Goal: Navigation & Orientation: Find specific page/section

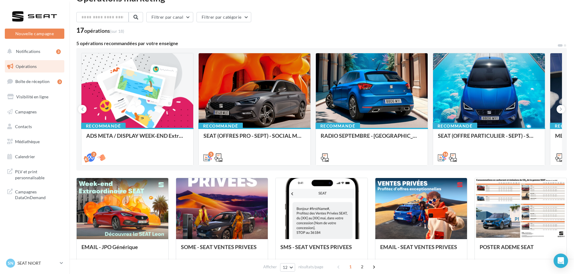
scroll to position [30, 0]
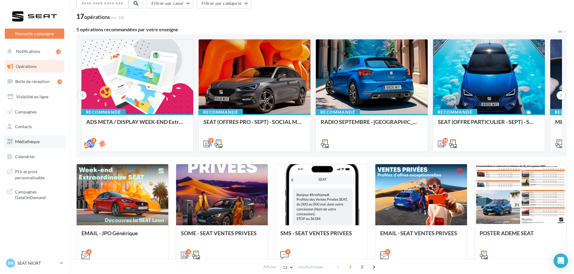
click at [22, 144] on link "Médiathèque" at bounding box center [35, 141] width 62 height 13
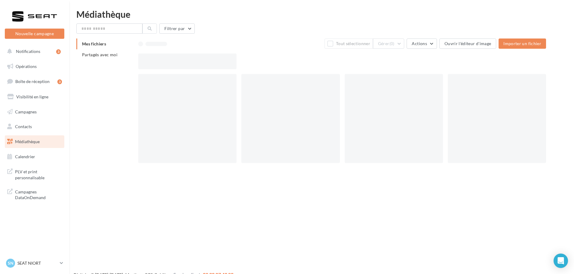
click at [92, 59] on li "Partagés avec moi" at bounding box center [104, 54] width 57 height 11
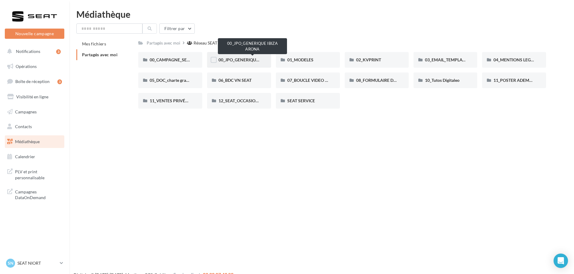
click at [231, 60] on span "00_JPO_GENERIQUE IBIZA ARONA" at bounding box center [252, 59] width 68 height 5
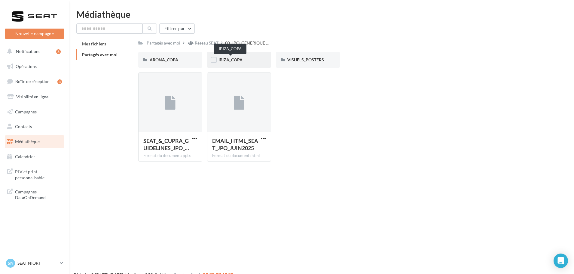
click at [234, 62] on span "IBIZA_COPA" at bounding box center [230, 59] width 24 height 5
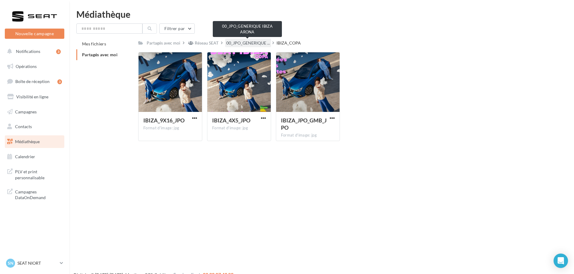
click at [252, 45] on span "00_JPO_GENERIQUE ..." at bounding box center [248, 43] width 44 height 6
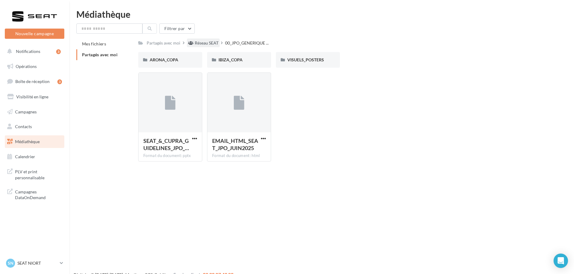
click at [209, 44] on div "Réseau SEAT" at bounding box center [207, 43] width 24 height 6
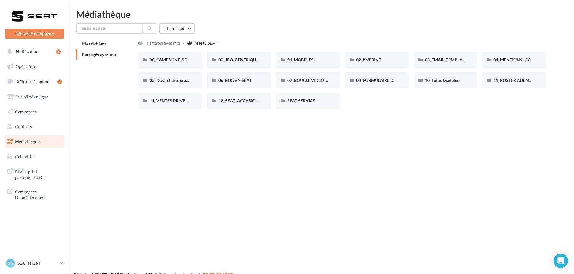
click at [171, 68] on div "00_CAMPAGNE_SEPTEMBRE 00_CAMPAGNE_SEPTEMBRE 00_JPO_GENERIQUE IBIZA ARONA 00_JPO…" at bounding box center [344, 82] width 412 height 61
click at [169, 59] on span "00_CAMPAGNE_SEPTEMBRE" at bounding box center [178, 59] width 56 height 5
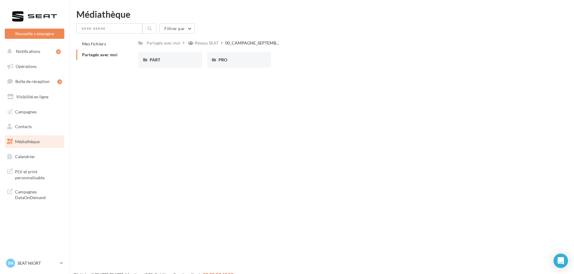
click at [132, 62] on div "Mes fichiers Partagés avec moi" at bounding box center [107, 51] width 62 height 26
click at [155, 59] on span "PART" at bounding box center [155, 59] width 11 height 5
click at [331, 59] on div "IBIZA" at bounding box center [308, 60] width 64 height 16
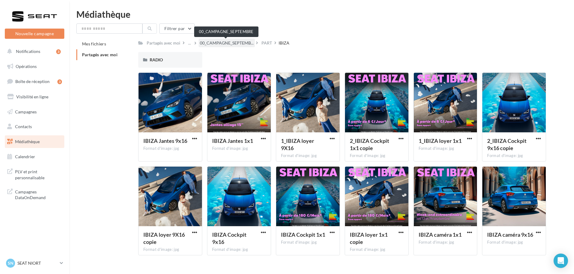
click at [213, 42] on span "00_CAMPAGNE_SEPTEMB..." at bounding box center [227, 43] width 54 height 6
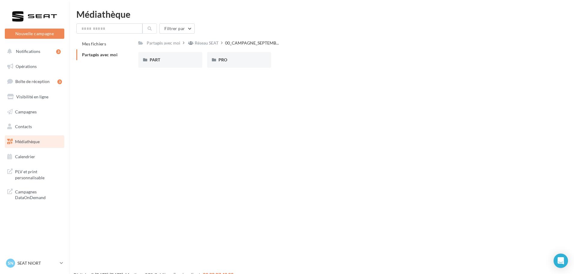
click at [213, 42] on div "Réseau SEAT" at bounding box center [207, 43] width 24 height 6
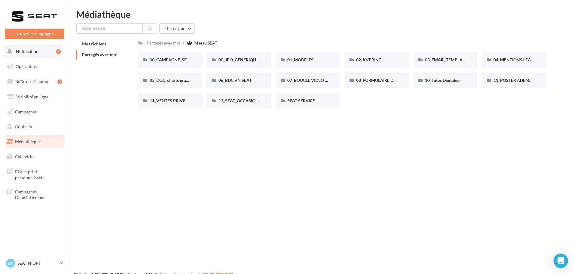
click at [27, 45] on button "Notifications 3" at bounding box center [33, 51] width 59 height 13
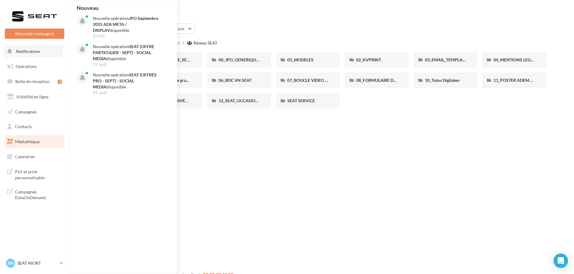
click at [34, 49] on span "Notifications" at bounding box center [28, 51] width 24 height 5
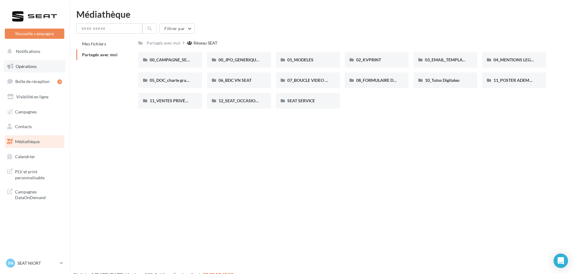
click at [39, 64] on link "Opérations" at bounding box center [35, 66] width 62 height 13
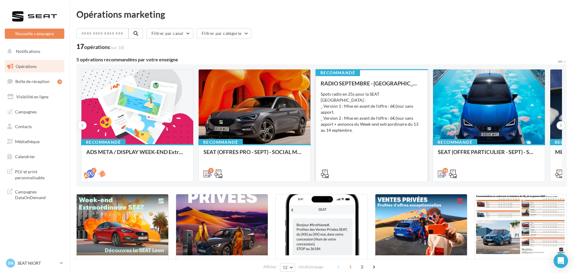
click at [350, 126] on div "Spots radio en 25s pour la SEAT Ibiza : _ Version 1 : Mise en avant de l'offre …" at bounding box center [371, 112] width 102 height 42
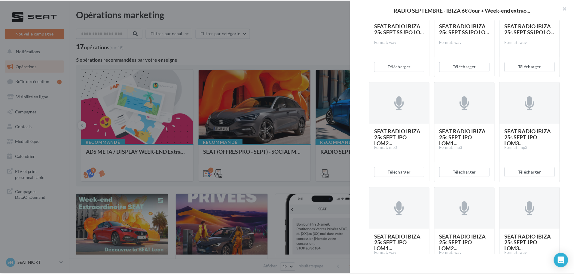
scroll to position [313, 0]
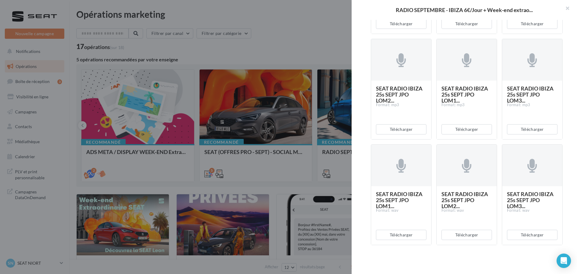
click at [304, 30] on div at bounding box center [288, 137] width 577 height 274
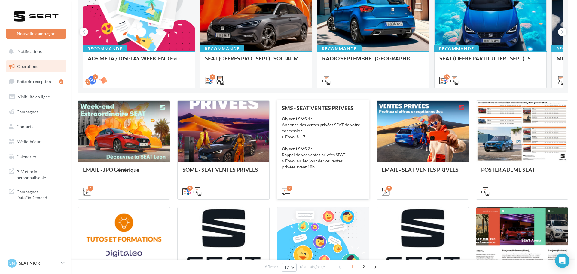
scroll to position [120, 0]
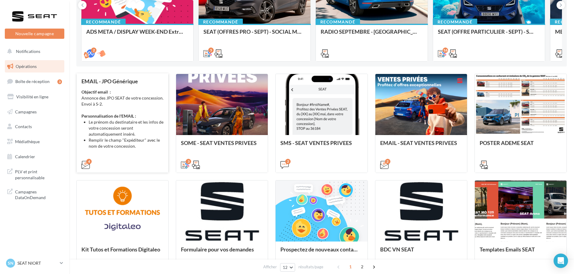
click at [110, 87] on div "EMAIL - JPO Générique Objectif email : Annonce des JPO SEAT de votre concession…" at bounding box center [122, 122] width 82 height 89
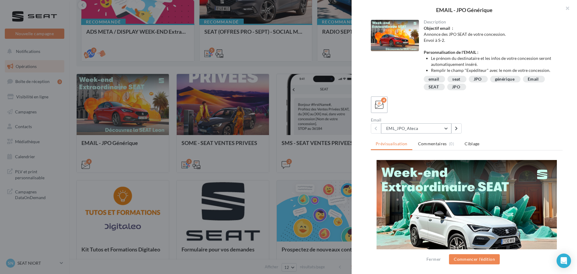
scroll to position [0, 0]
click at [427, 127] on button "EML_JPO_Ateca" at bounding box center [416, 128] width 70 height 10
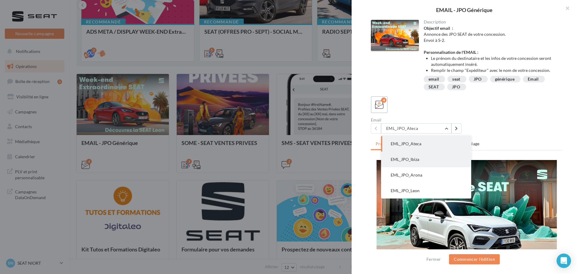
click at [431, 162] on button "EML_JPO_Ibiza" at bounding box center [426, 159] width 90 height 16
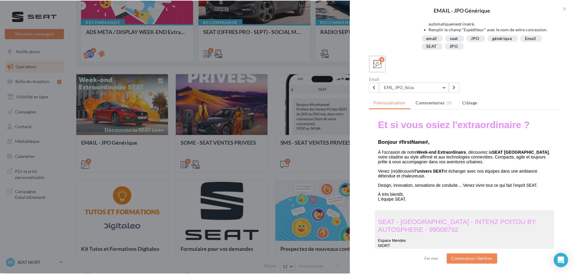
scroll to position [120, 0]
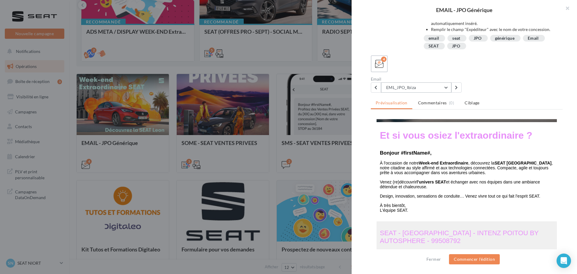
click at [437, 87] on button "EML_JPO_Ibiza" at bounding box center [416, 87] width 70 height 10
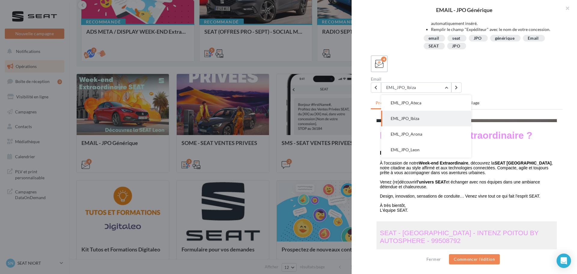
click at [505, 71] on div "4" at bounding box center [467, 63] width 192 height 17
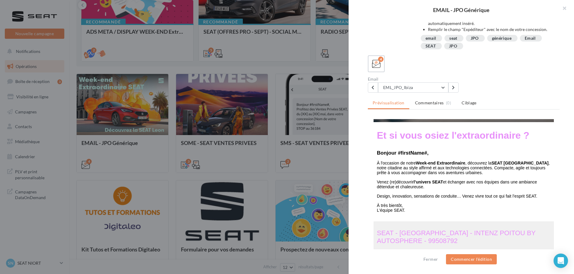
click at [334, 13] on div at bounding box center [287, 137] width 574 height 274
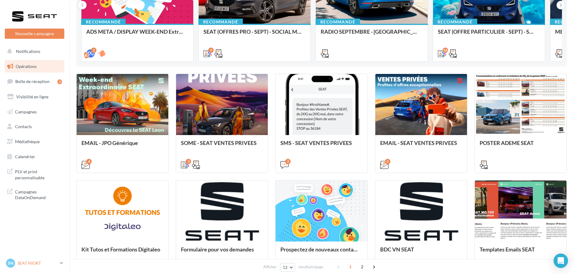
click at [47, 263] on p "SEAT NIORT" at bounding box center [37, 263] width 40 height 6
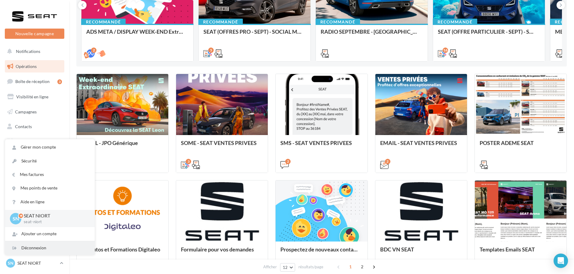
click at [43, 246] on div "Déconnexion" at bounding box center [49, 248] width 89 height 14
